Goal: Navigation & Orientation: Find specific page/section

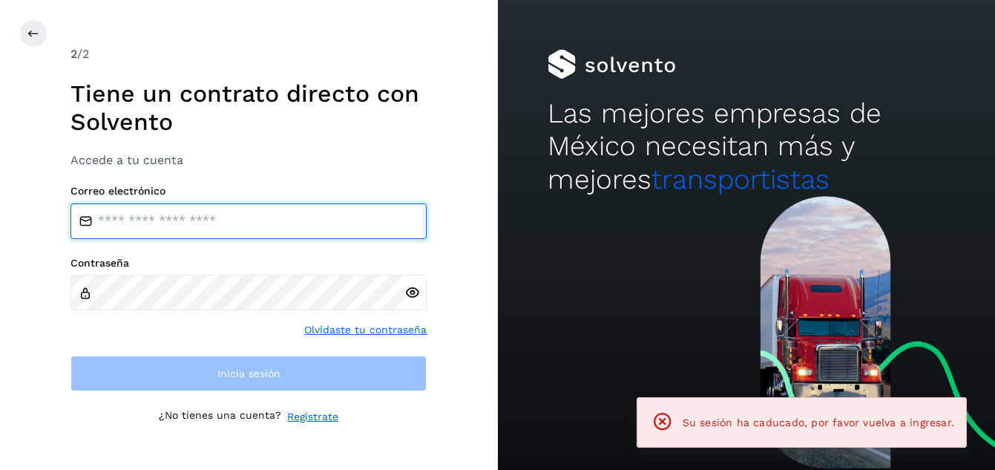
type input "**********"
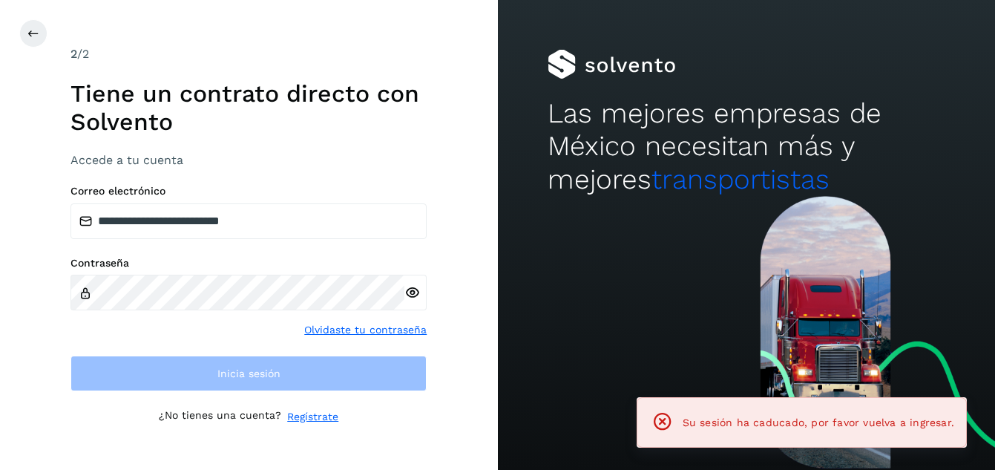
click at [228, 325] on div "Contraseña Olvidaste tu contraseña" at bounding box center [248, 298] width 356 height 82
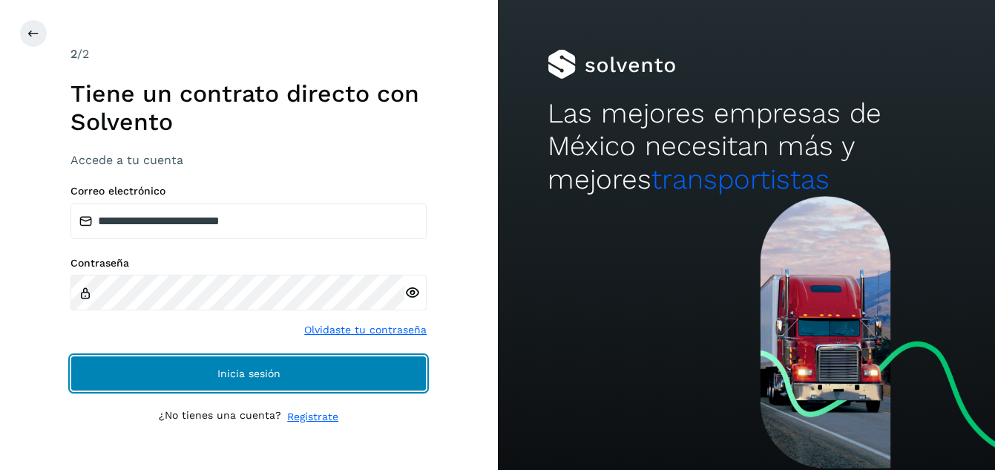
click at [244, 372] on span "Inicia sesión" at bounding box center [248, 373] width 63 height 10
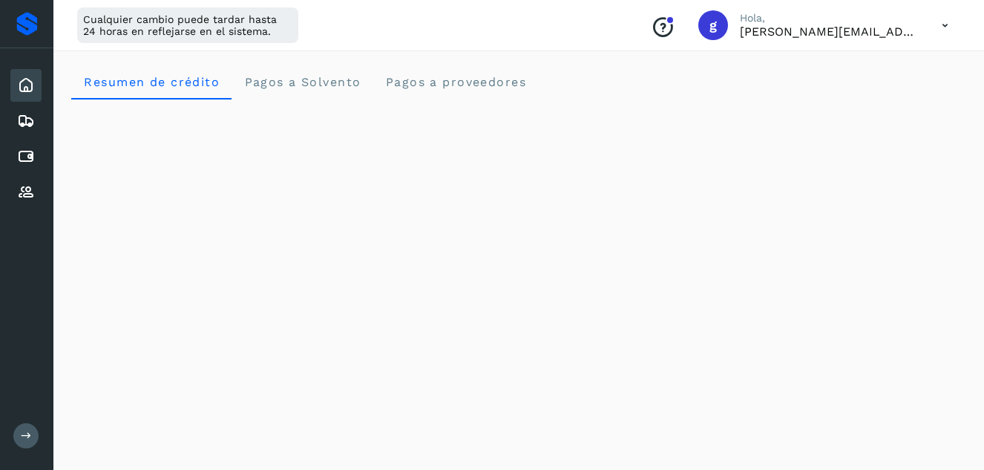
click at [951, 27] on icon at bounding box center [944, 25] width 30 height 30
click at [861, 68] on div "Documentación" at bounding box center [871, 67] width 177 height 28
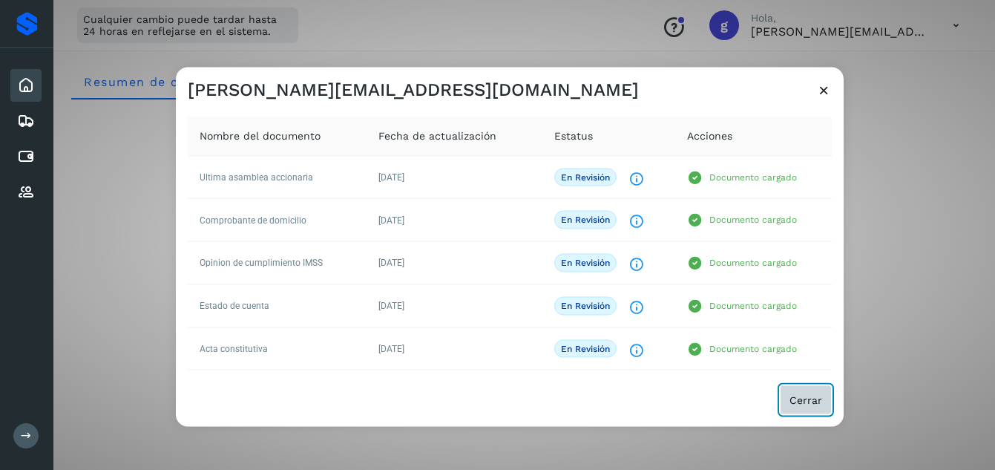
click at [793, 400] on span "Cerrar" at bounding box center [805, 400] width 33 height 10
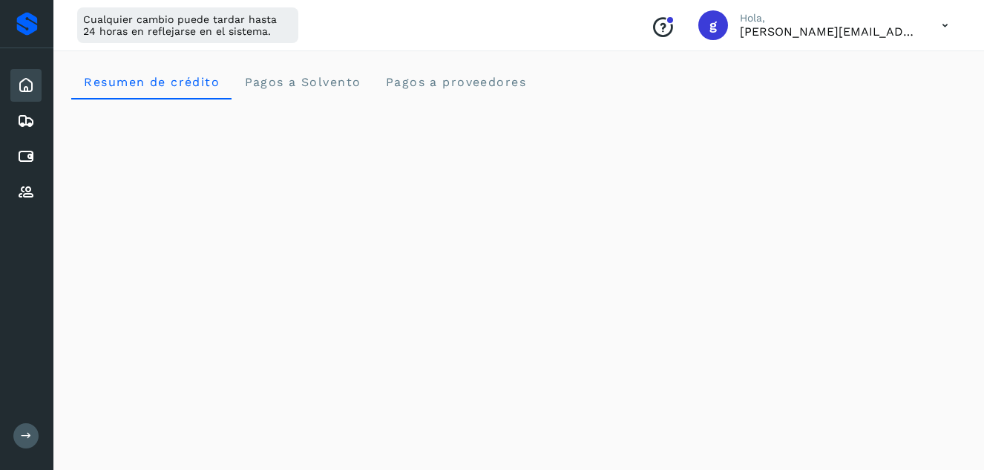
click at [944, 30] on icon at bounding box center [944, 25] width 30 height 30
click at [865, 73] on div "Documentación" at bounding box center [871, 67] width 177 height 28
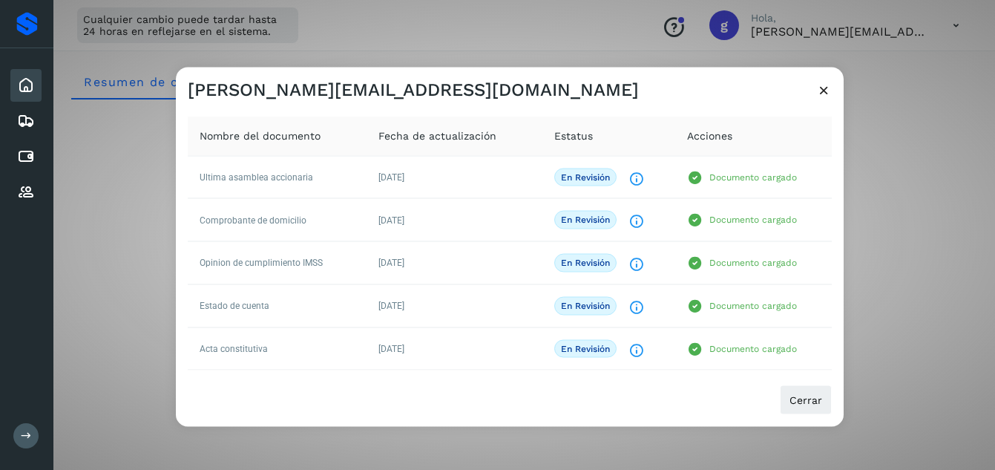
click at [826, 90] on icon at bounding box center [824, 90] width 16 height 16
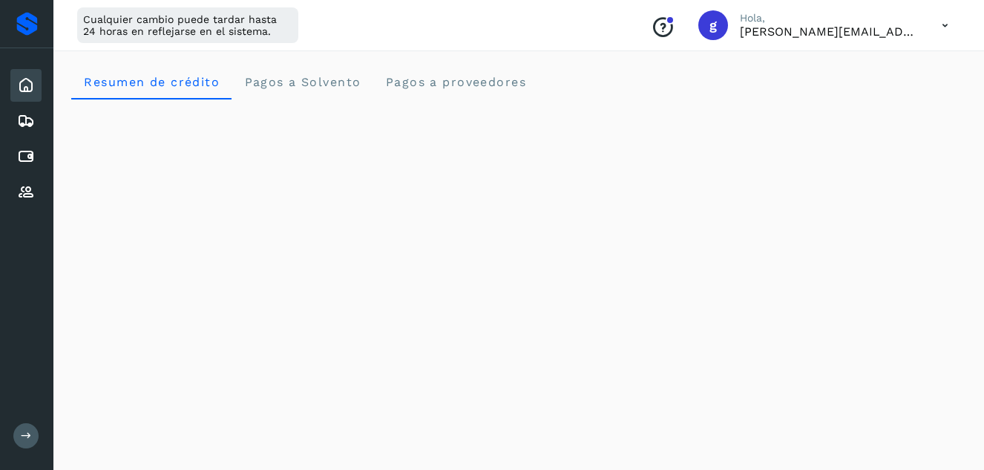
click at [27, 90] on icon at bounding box center [26, 85] width 18 height 18
click at [25, 122] on icon at bounding box center [26, 121] width 18 height 18
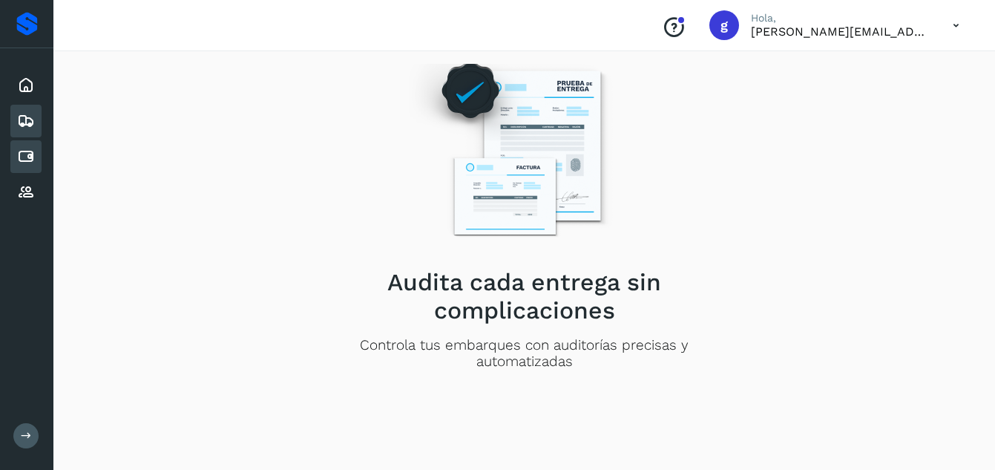
click at [31, 156] on icon at bounding box center [26, 157] width 18 height 18
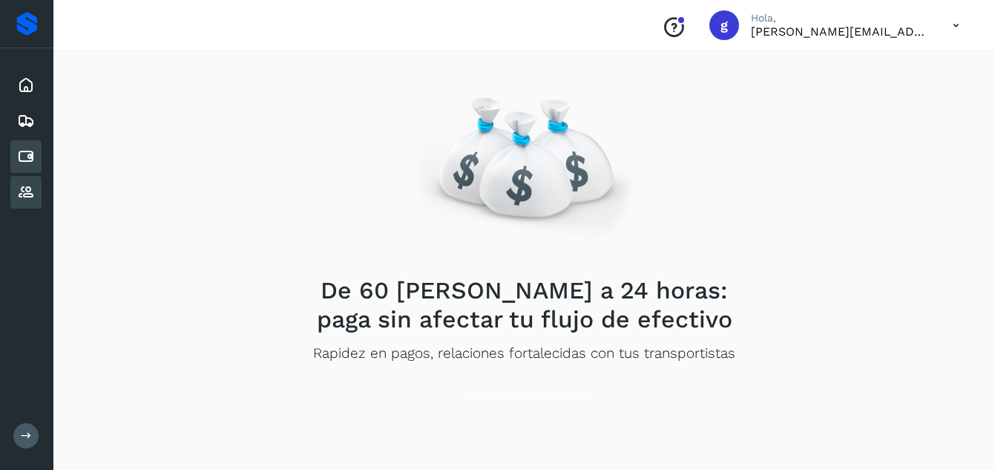
click at [25, 194] on icon at bounding box center [26, 192] width 18 height 18
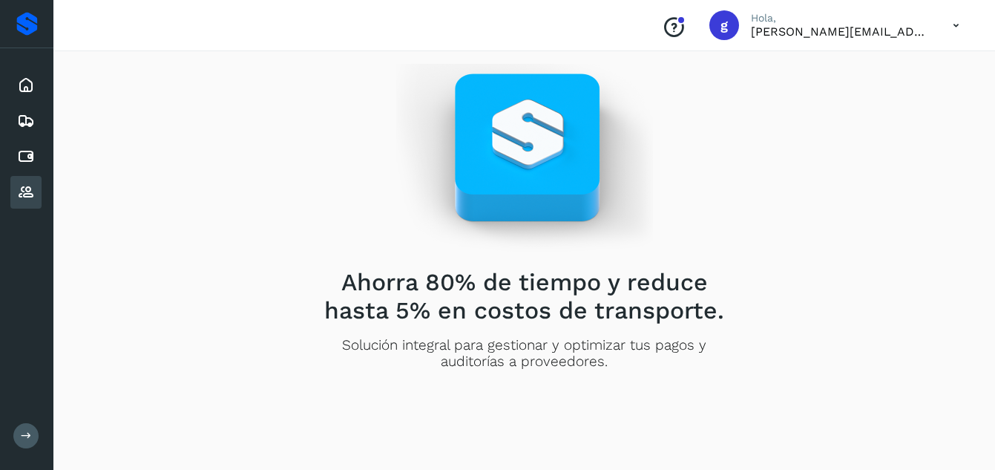
click at [28, 28] on div at bounding box center [27, 24] width 22 height 24
click at [254, 93] on div "Ahorra 80% de tiempo y reduce hasta 5% en costos de transporte. Solución integr…" at bounding box center [524, 228] width 906 height 329
